Goal: Find specific page/section

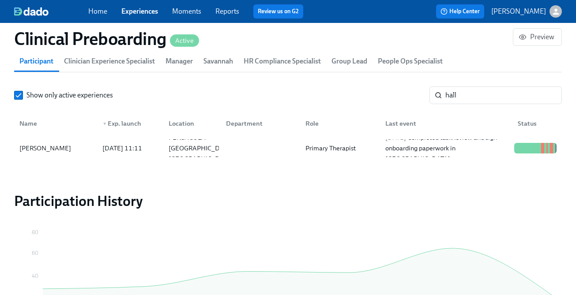
scroll to position [0, 11437]
click at [146, 152] on div "[DATE] 11:11" at bounding box center [122, 148] width 47 height 11
click at [127, 18] on div "Home Experiences Moments Reports Review us on G2" at bounding box center [206, 11] width 237 height 14
click at [130, 15] on span "Experiences" at bounding box center [139, 12] width 37 height 10
click at [131, 8] on link "Experiences" at bounding box center [139, 11] width 37 height 8
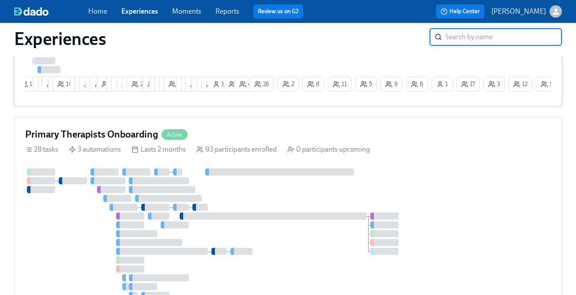
scroll to position [277, 0]
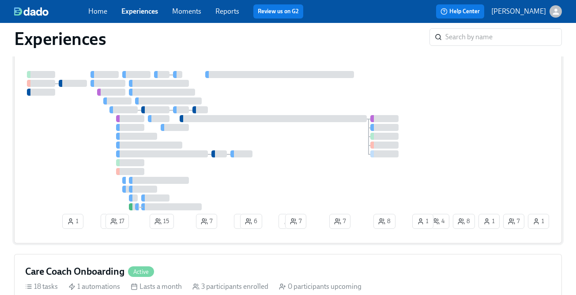
click at [155, 119] on div at bounding box center [159, 118] width 22 height 7
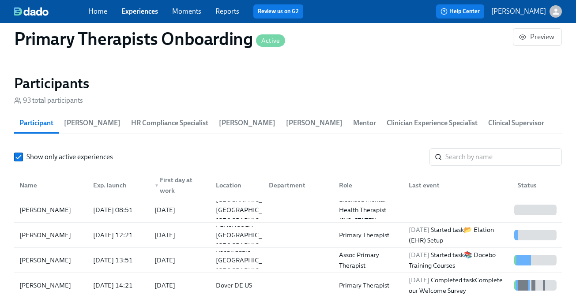
scroll to position [963, 0]
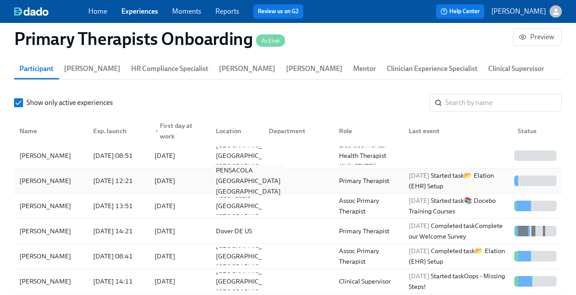
click at [247, 174] on div "PENSACOLA [GEOGRAPHIC_DATA] [GEOGRAPHIC_DATA]" at bounding box center [248, 181] width 72 height 32
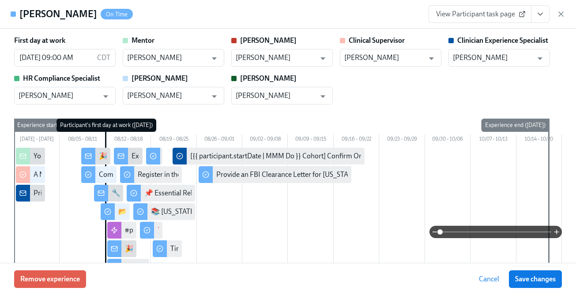
click at [534, 15] on button "View task page" at bounding box center [540, 14] width 19 height 18
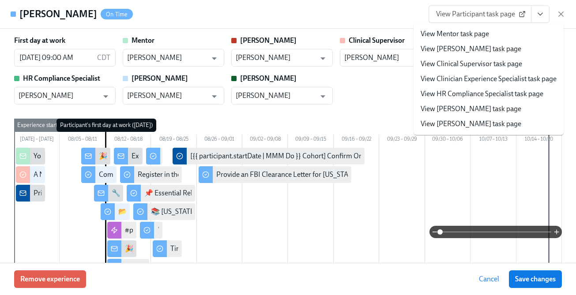
click at [486, 14] on span "View Participant task page" at bounding box center [480, 14] width 88 height 9
